Goal: Check status: Check status

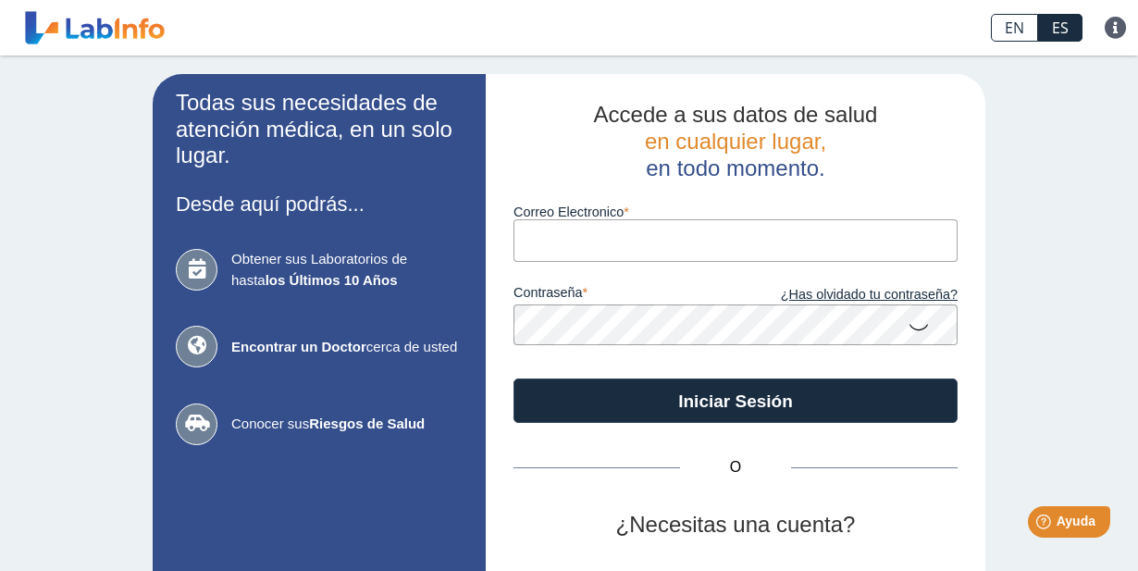
type input "[EMAIL_ADDRESS][DOMAIN_NAME]"
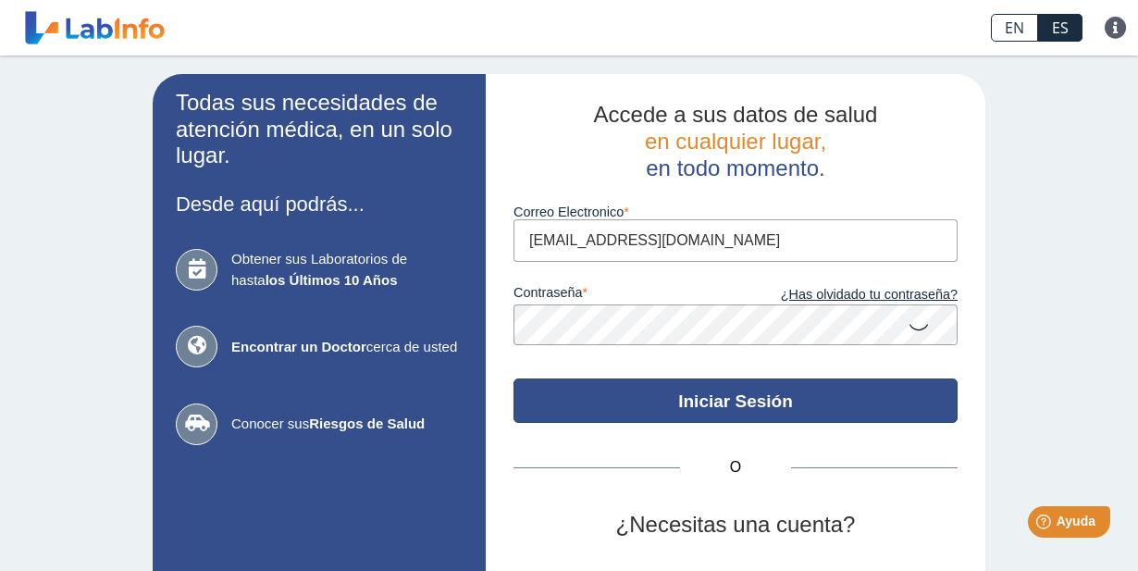
click at [683, 412] on button "Iniciar Sesión" at bounding box center [736, 401] width 444 height 44
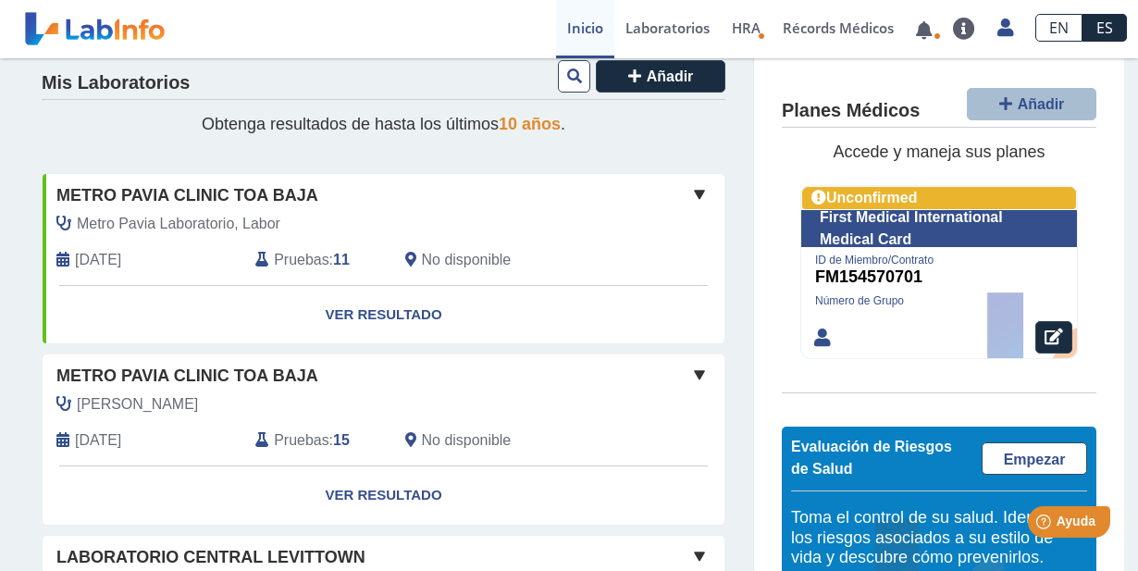
scroll to position [184, 0]
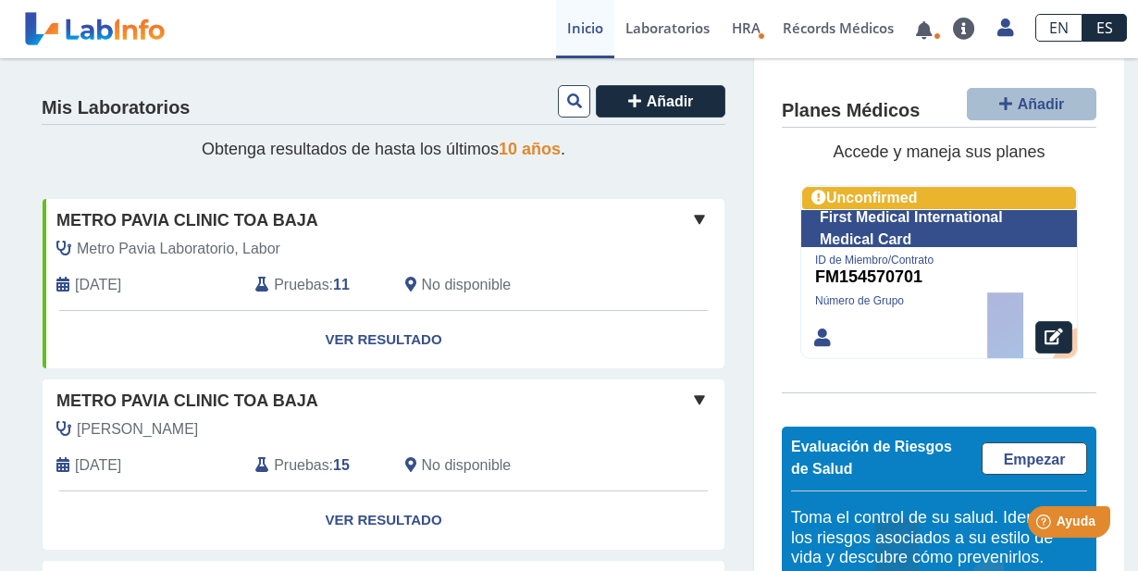
click at [376, 336] on link "Ver Resultado" at bounding box center [384, 340] width 682 height 58
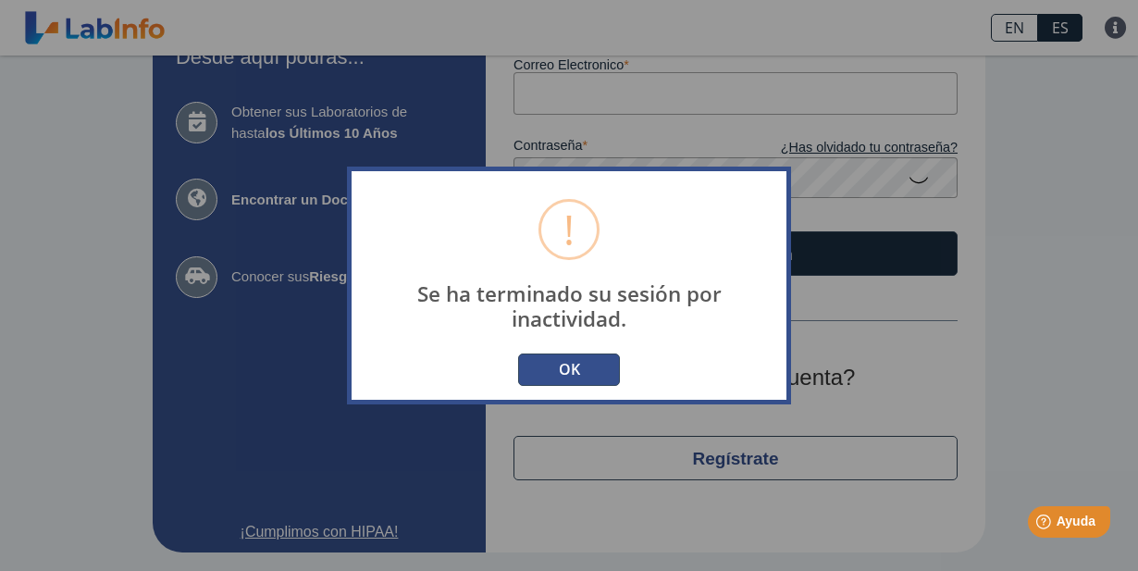
scroll to position [146, 0]
click at [561, 367] on button "OK" at bounding box center [569, 370] width 102 height 32
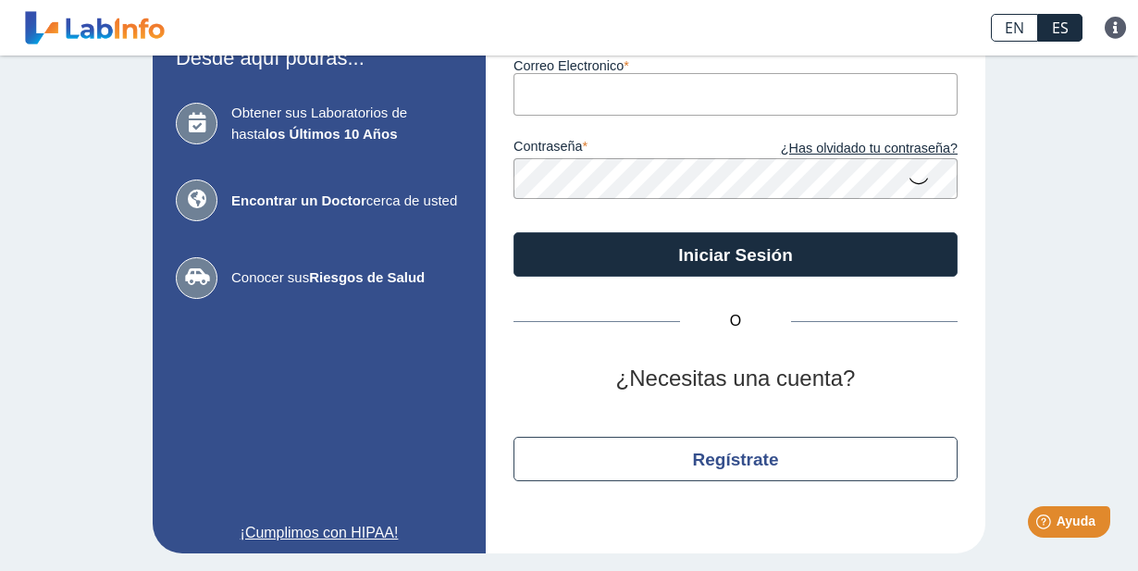
scroll to position [0, 0]
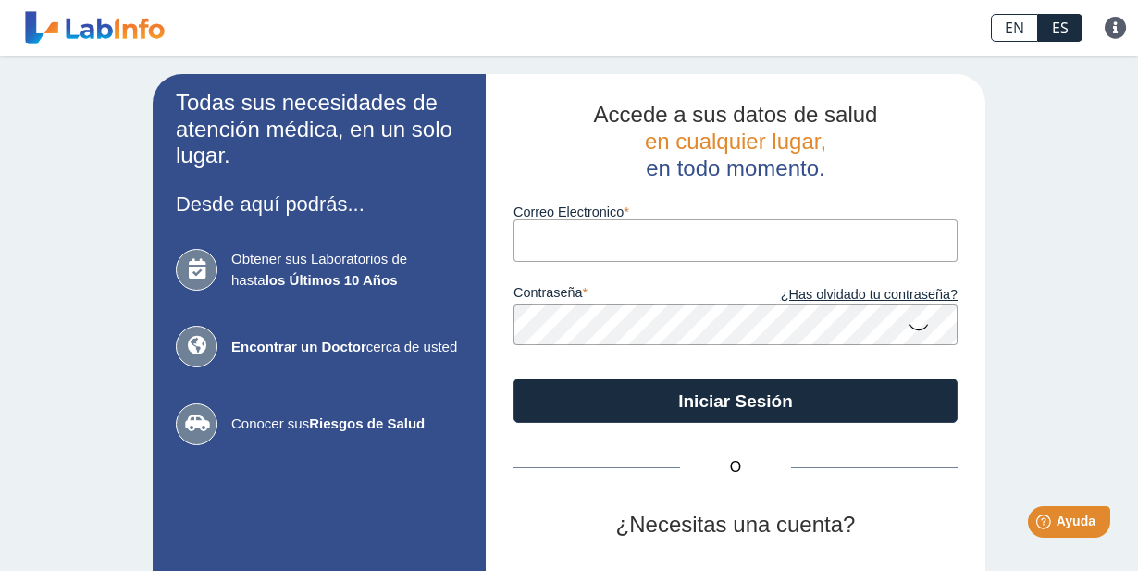
click at [589, 227] on input "Correo Electronico" at bounding box center [736, 240] width 444 height 42
type input "[EMAIL_ADDRESS][DOMAIN_NAME]"
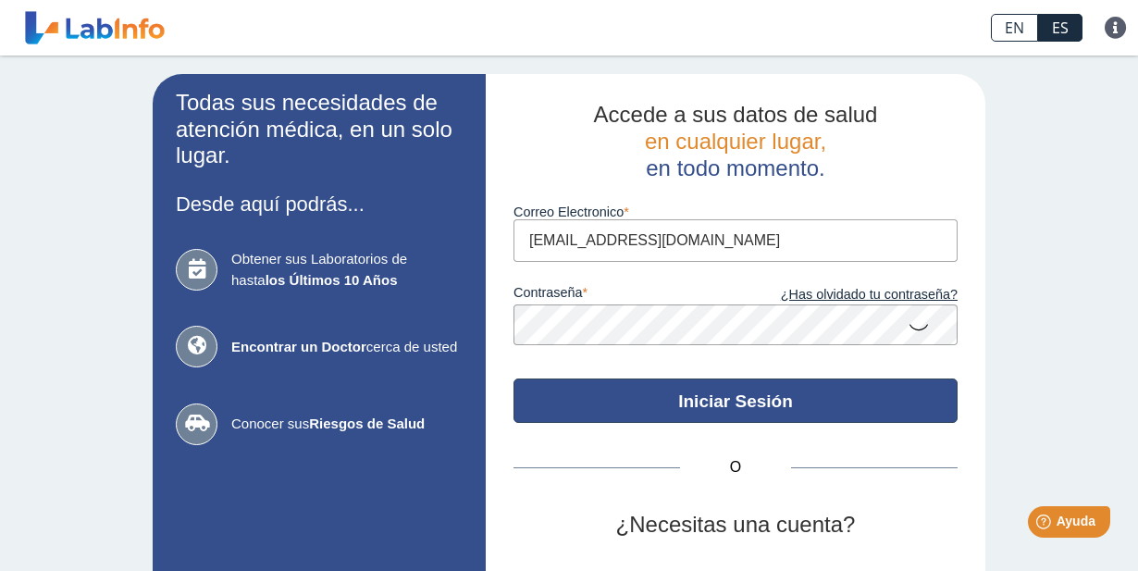
click at [710, 398] on button "Iniciar Sesión" at bounding box center [736, 401] width 444 height 44
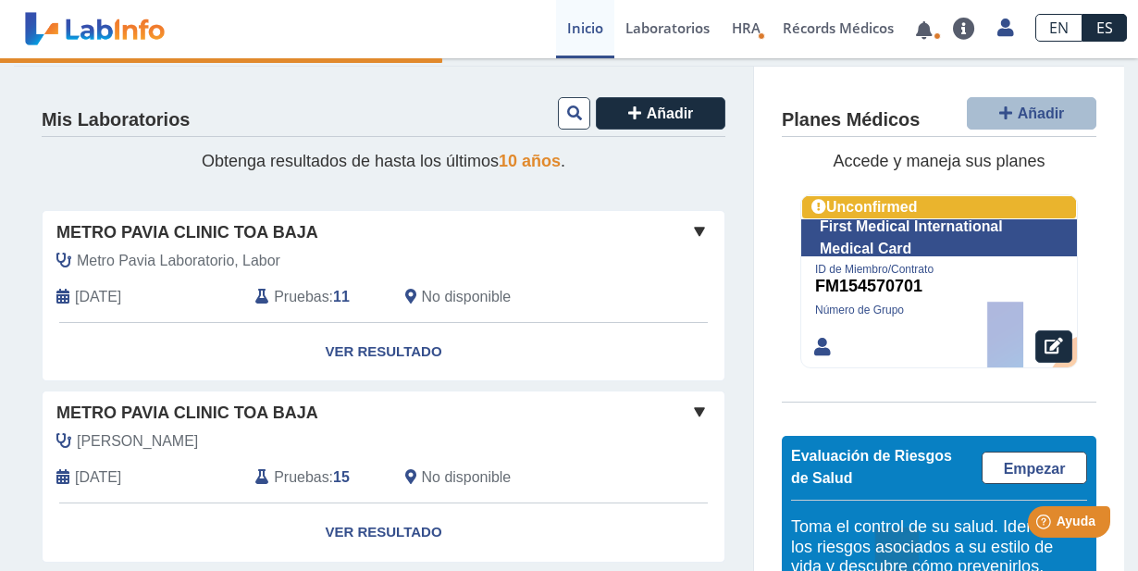
scroll to position [184, 0]
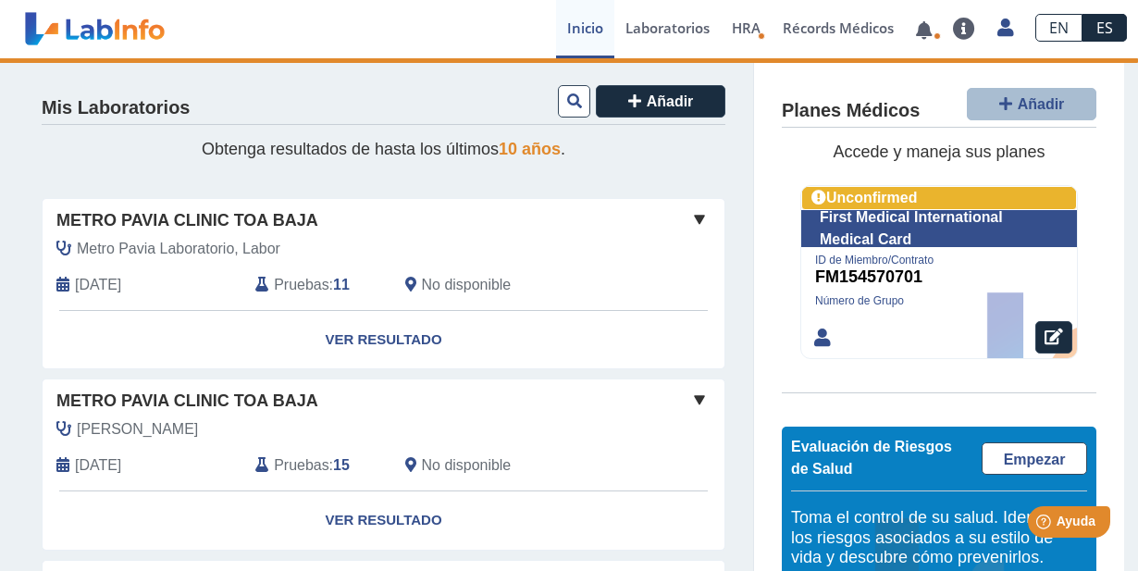
click at [387, 334] on link "Ver Resultado" at bounding box center [384, 340] width 682 height 58
click at [391, 340] on link "Ver Resultado" at bounding box center [384, 340] width 682 height 58
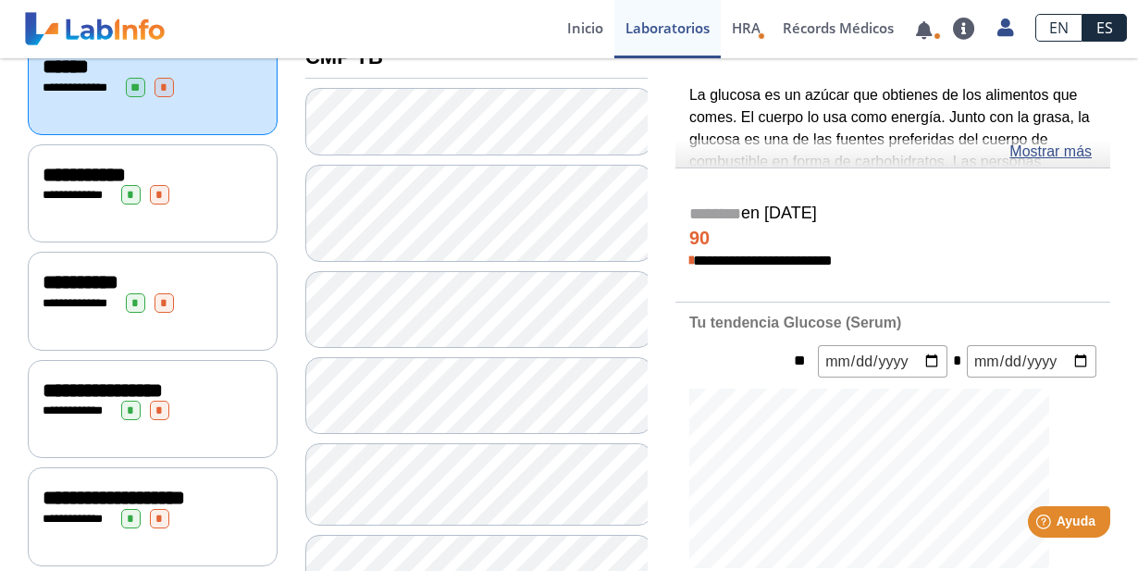
scroll to position [278, 0]
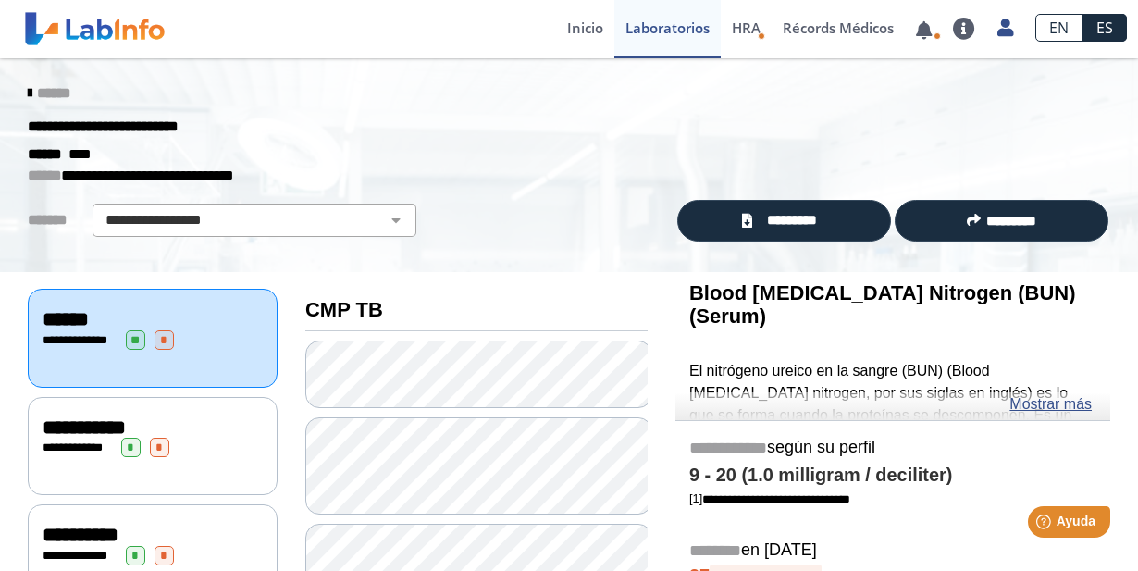
click at [1053, 401] on link "Mostrar más" at bounding box center [1051, 404] width 82 height 22
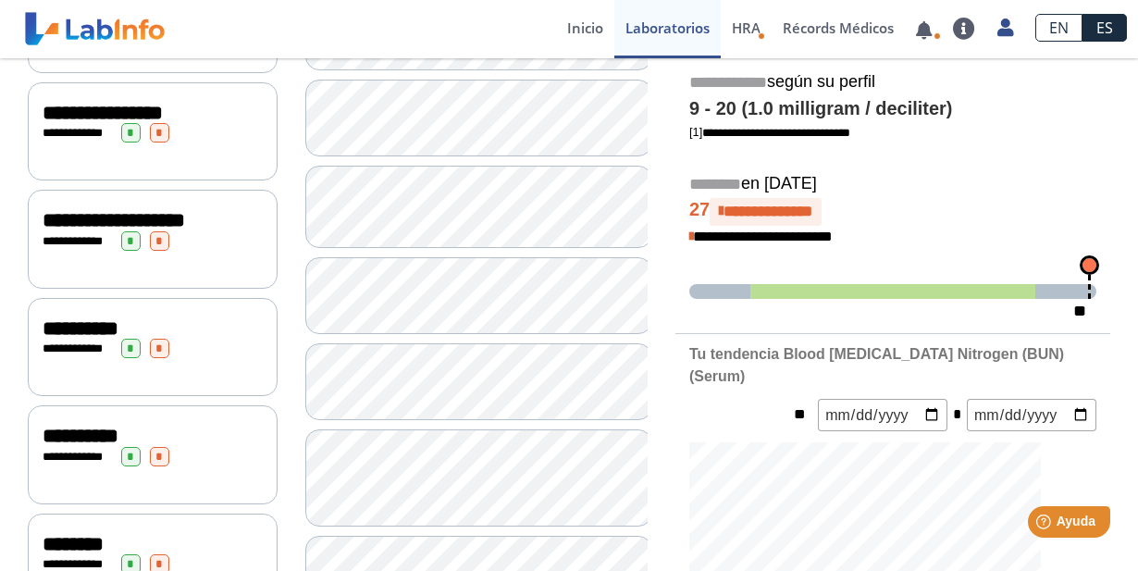
scroll to position [555, 0]
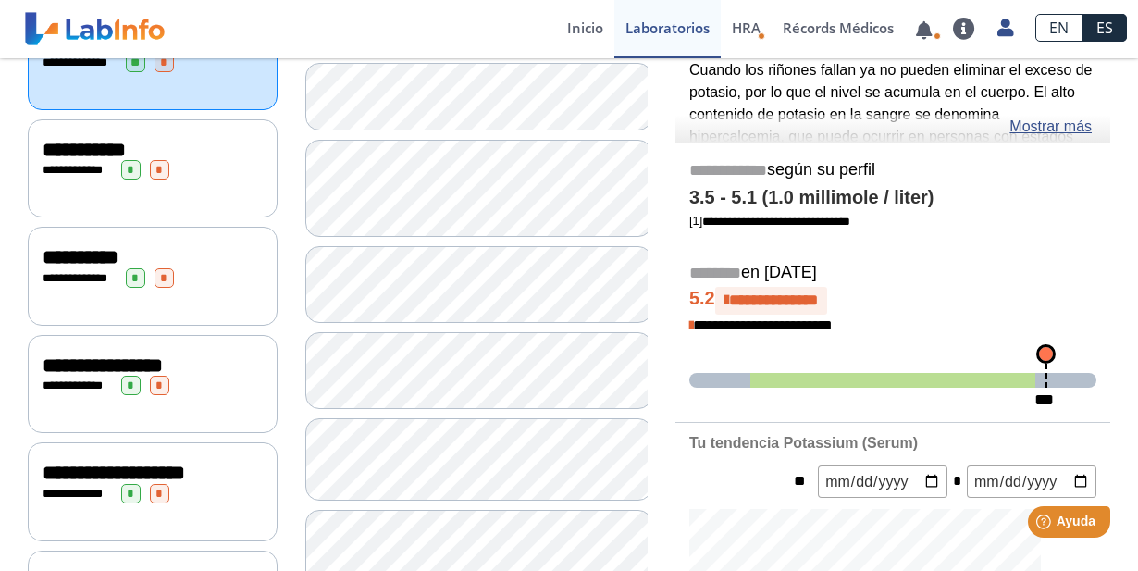
scroll to position [92, 0]
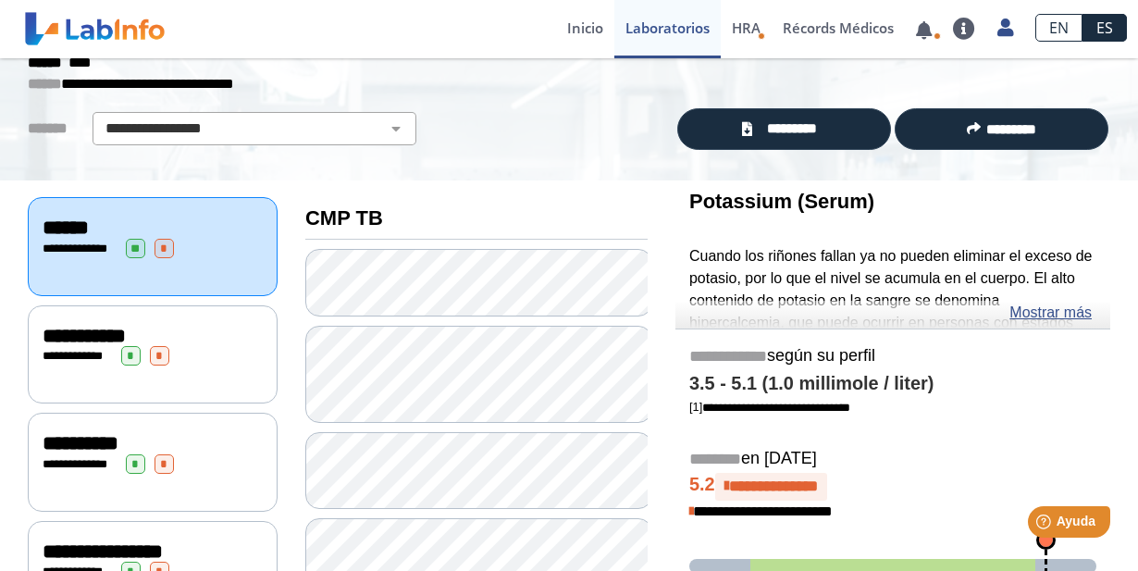
click at [1039, 310] on link "Mostrar más" at bounding box center [1051, 313] width 82 height 22
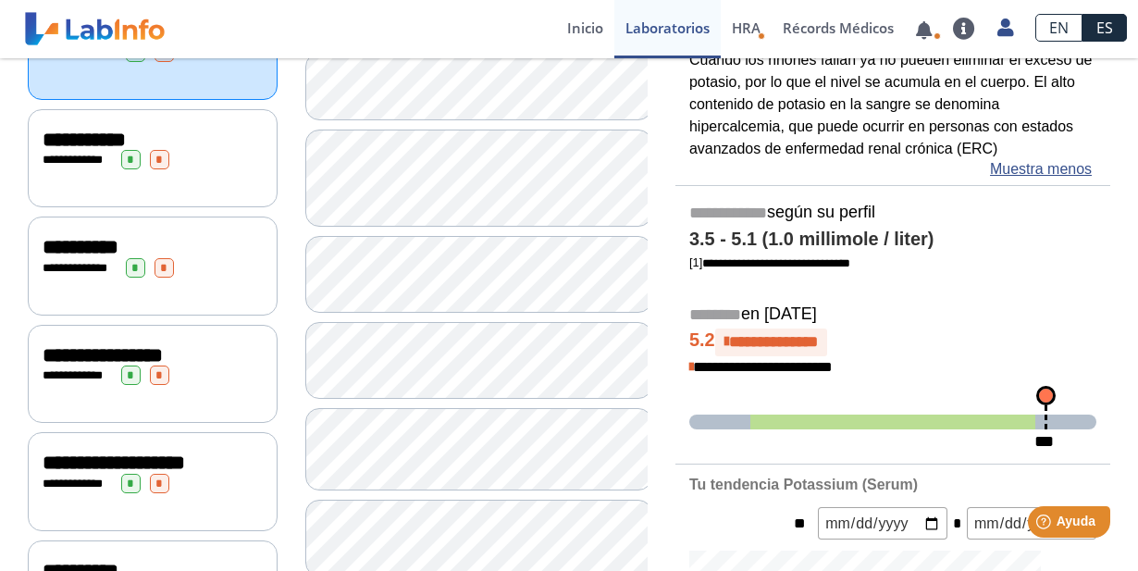
scroll to position [0, 0]
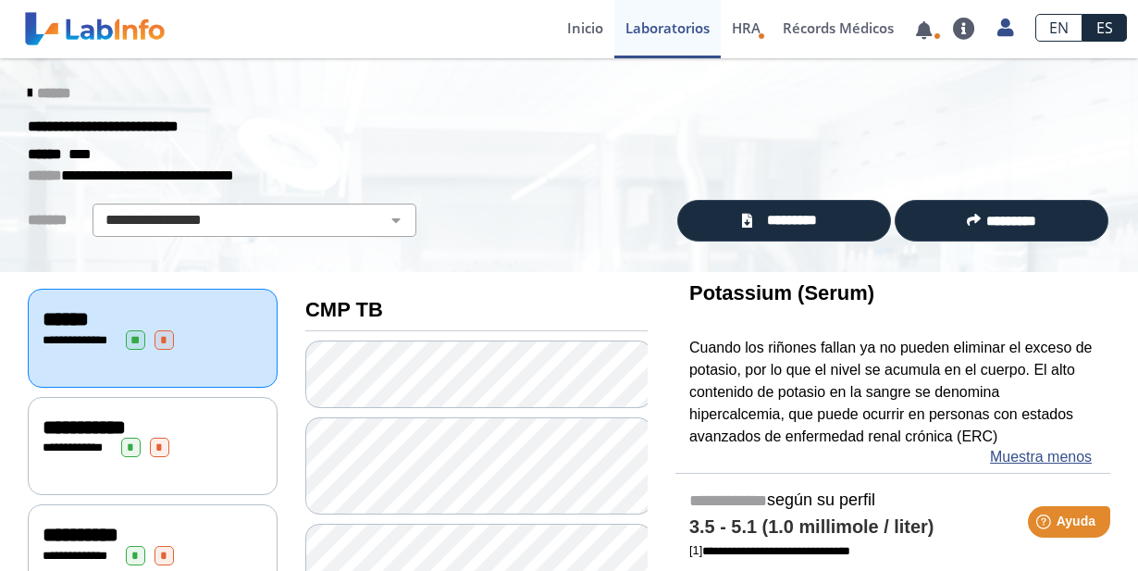
click at [67, 442] on span "**********" at bounding box center [77, 447] width 51 height 12
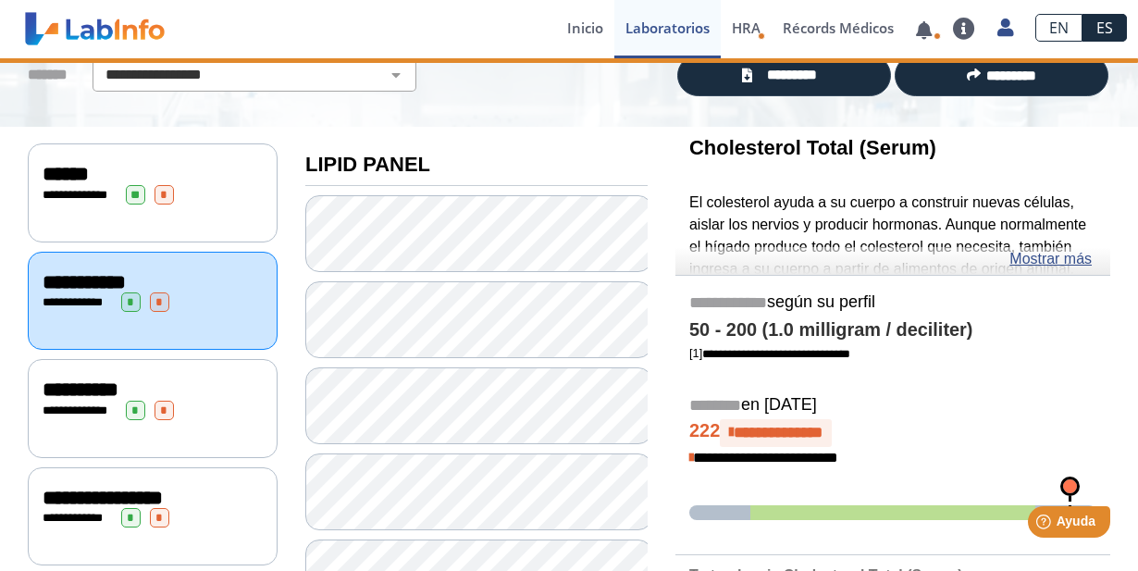
scroll to position [184, 0]
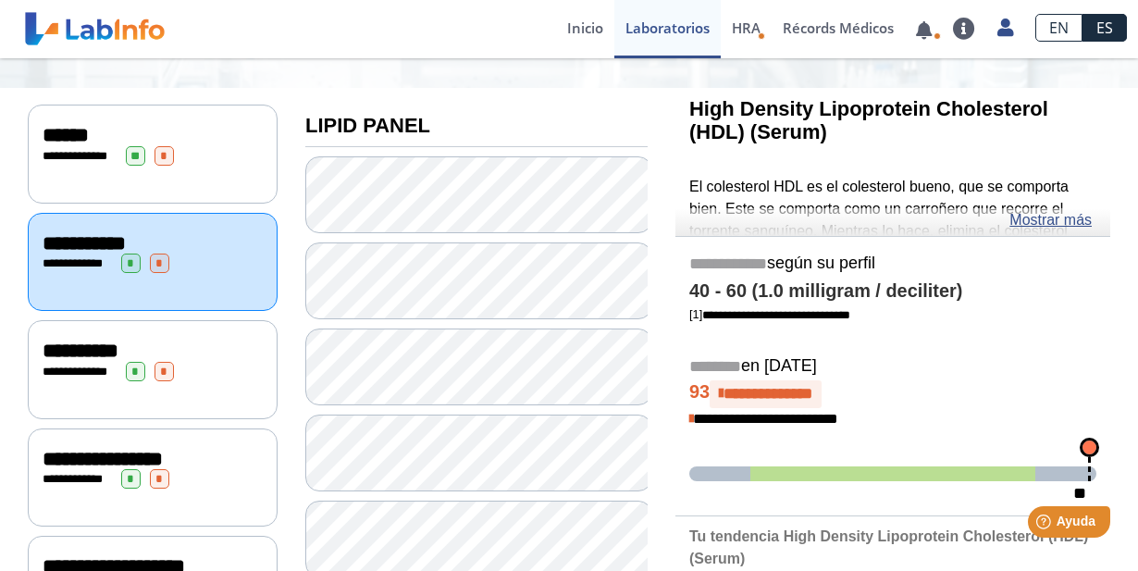
scroll to position [278, 0]
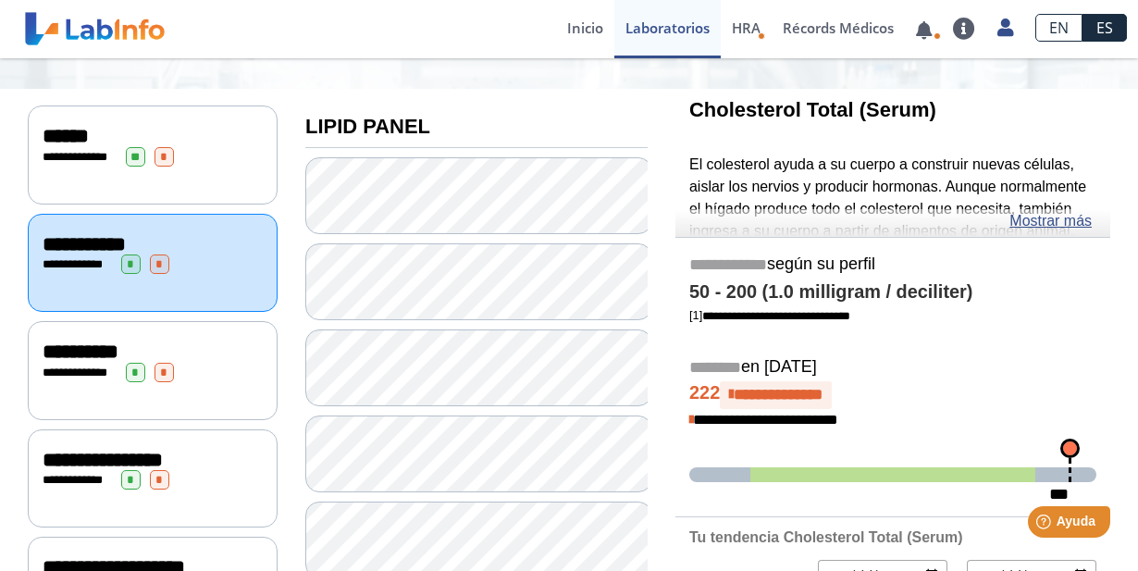
scroll to position [205, 0]
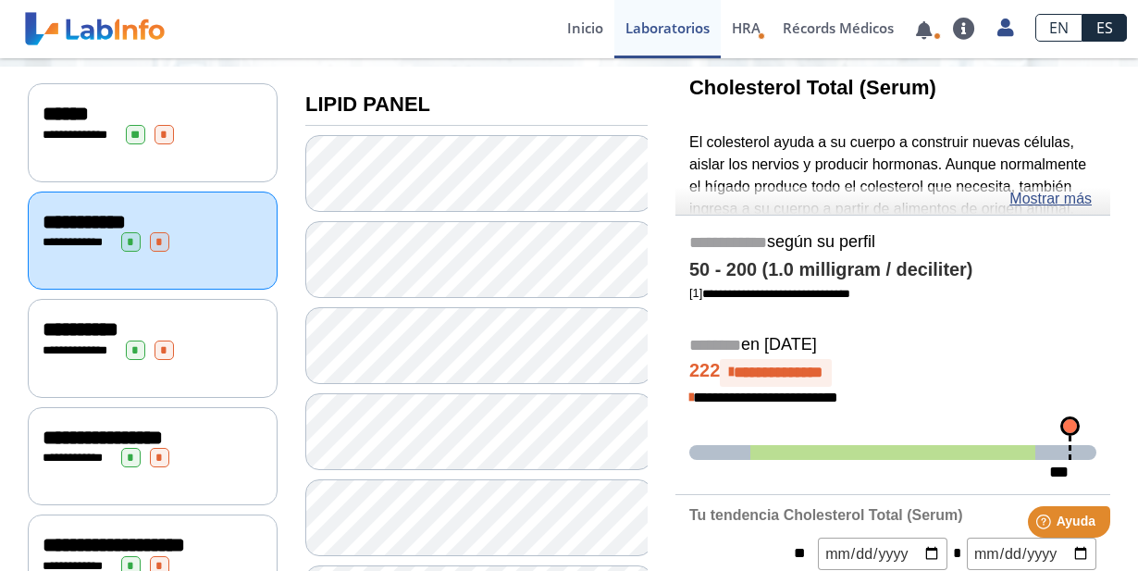
click at [1054, 205] on link "Mostrar más" at bounding box center [1051, 199] width 82 height 22
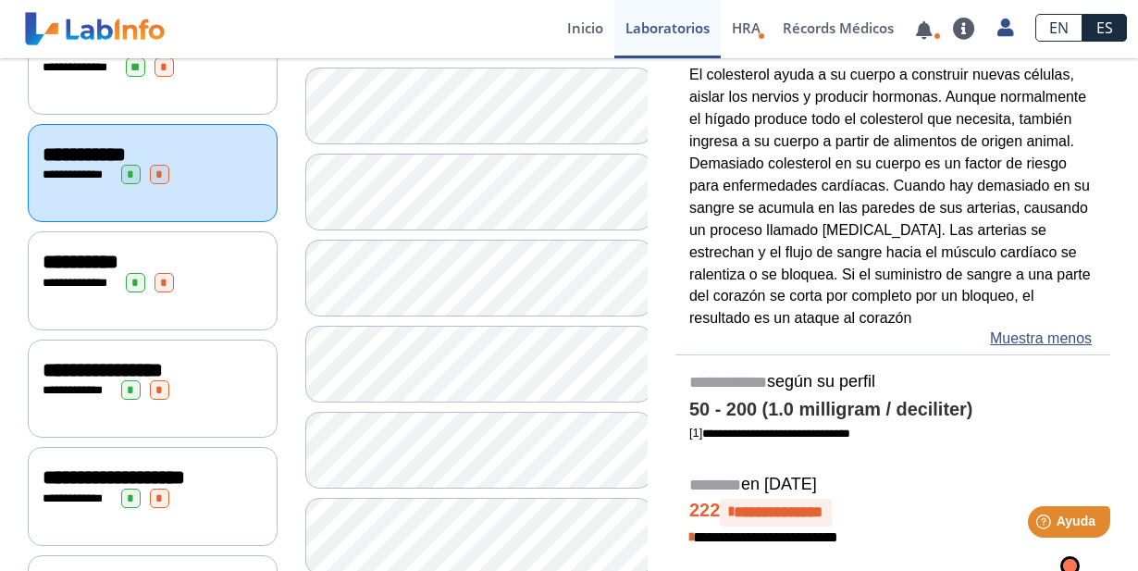
scroll to position [298, 0]
